Goal: Information Seeking & Learning: Learn about a topic

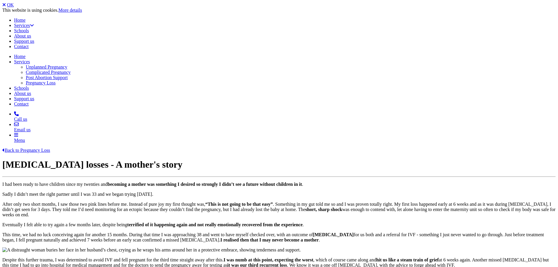
click at [390, 247] on div at bounding box center [279, 247] width 554 height 0
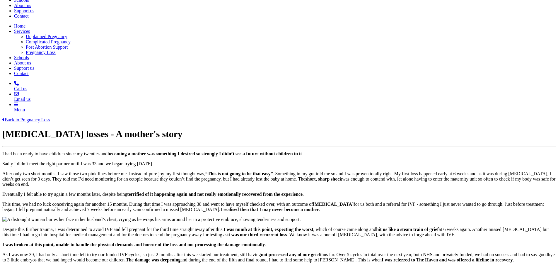
scroll to position [31, 0]
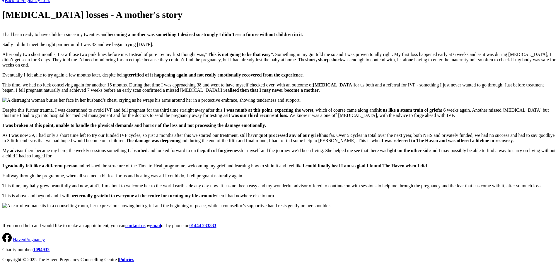
scroll to position [326, 0]
click at [352, 133] on p "As I was now 39, I had only a short time left to try our funded IVF cycles, so …" at bounding box center [279, 138] width 554 height 11
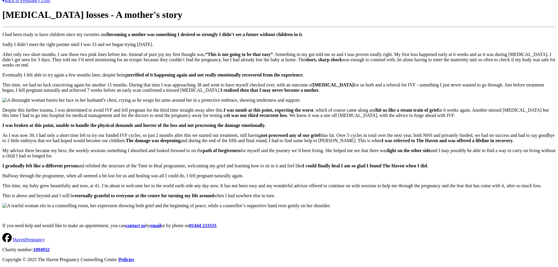
scroll to position [322, 0]
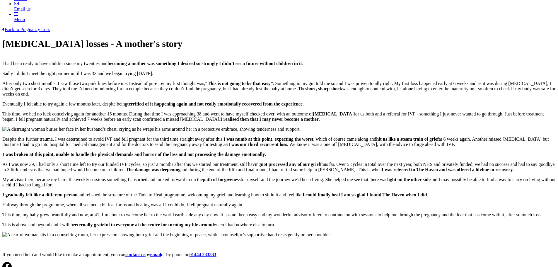
scroll to position [120, 0]
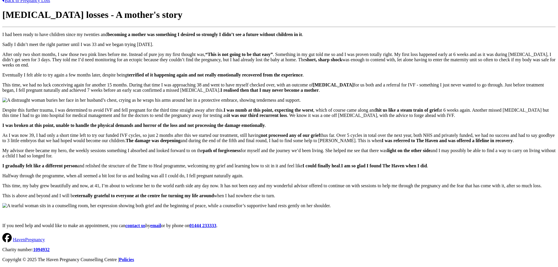
scroll to position [412, 0]
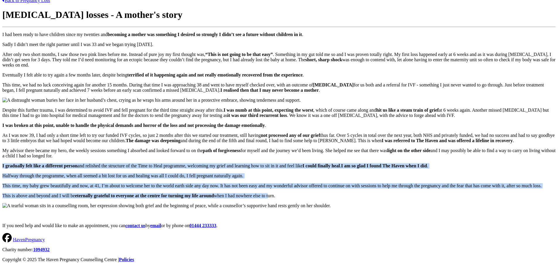
drag, startPoint x: 72, startPoint y: 79, endPoint x: 126, endPoint y: 184, distance: 118.9
click at [126, 184] on div "Back to Pregnancy Loss [MEDICAL_DATA] losses - A mother's story I had been read…" at bounding box center [279, 113] width 554 height 230
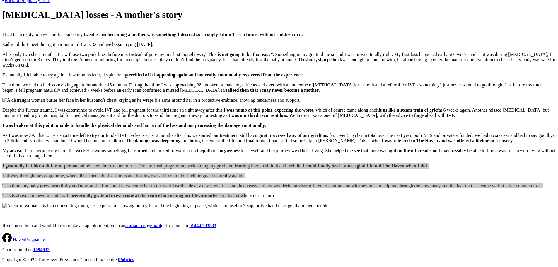
scroll to position [316, 0]
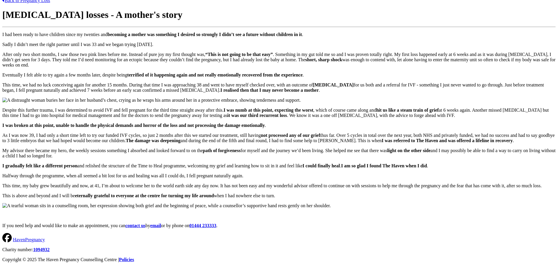
scroll to position [371, 0]
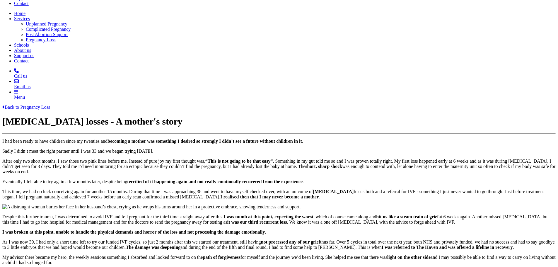
scroll to position [45, 0]
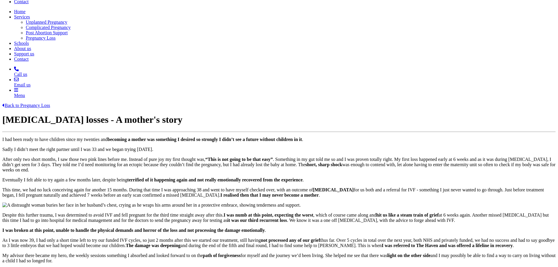
click at [313, 187] on strong "[MEDICAL_DATA]" at bounding box center [333, 189] width 41 height 5
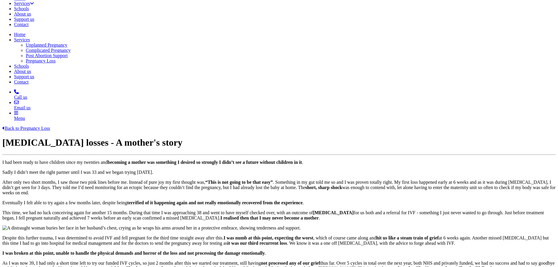
scroll to position [0, 0]
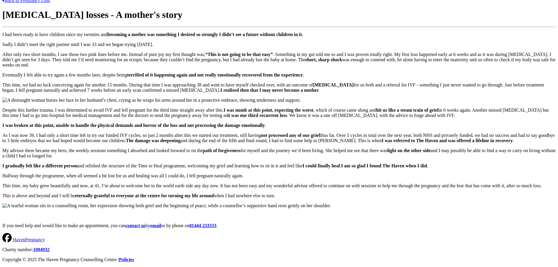
scroll to position [519, 0]
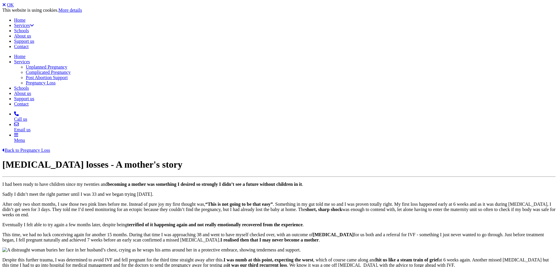
scroll to position [0, 0]
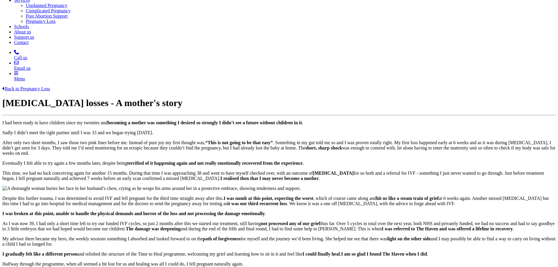
scroll to position [57, 0]
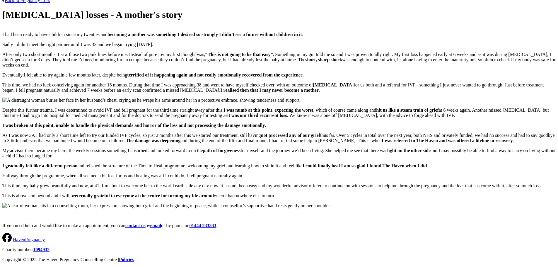
scroll to position [205, 0]
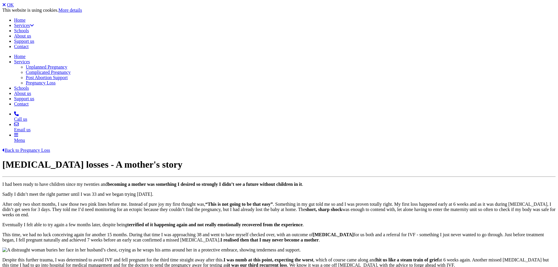
click at [14, 7] on link "OK" at bounding box center [10, 4] width 7 height 5
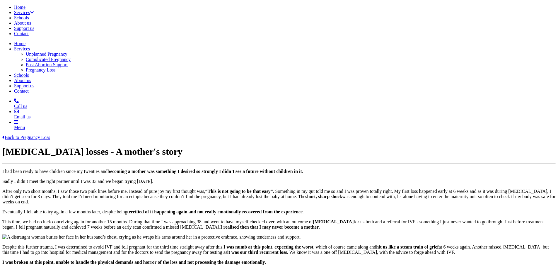
click at [50, 135] on link "Back to Pregnancy Loss" at bounding box center [26, 137] width 48 height 5
